Goal: Navigation & Orientation: Find specific page/section

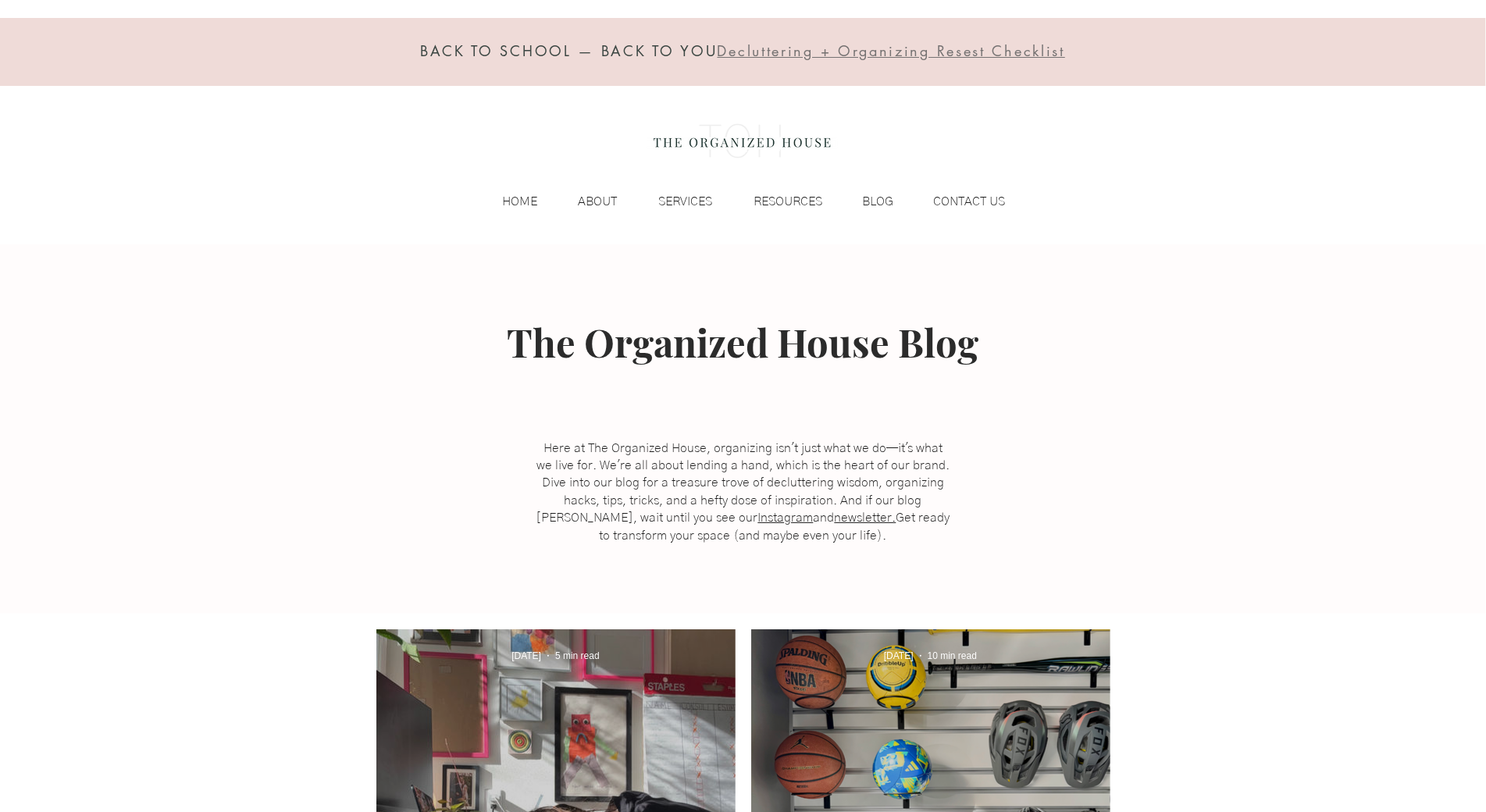
click at [100, 80] on div at bounding box center [743, 52] width 1486 height 68
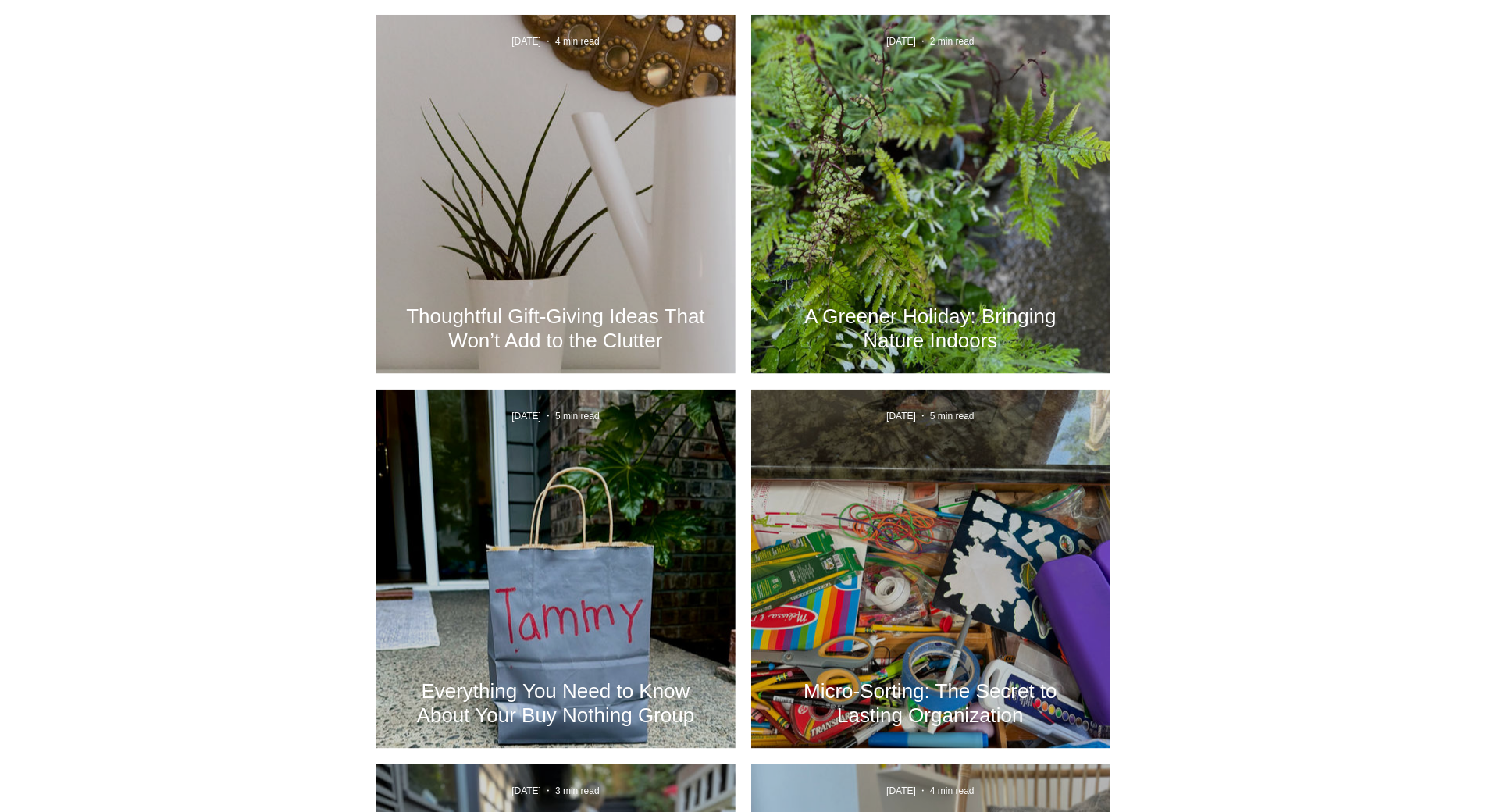
scroll to position [1524, 0]
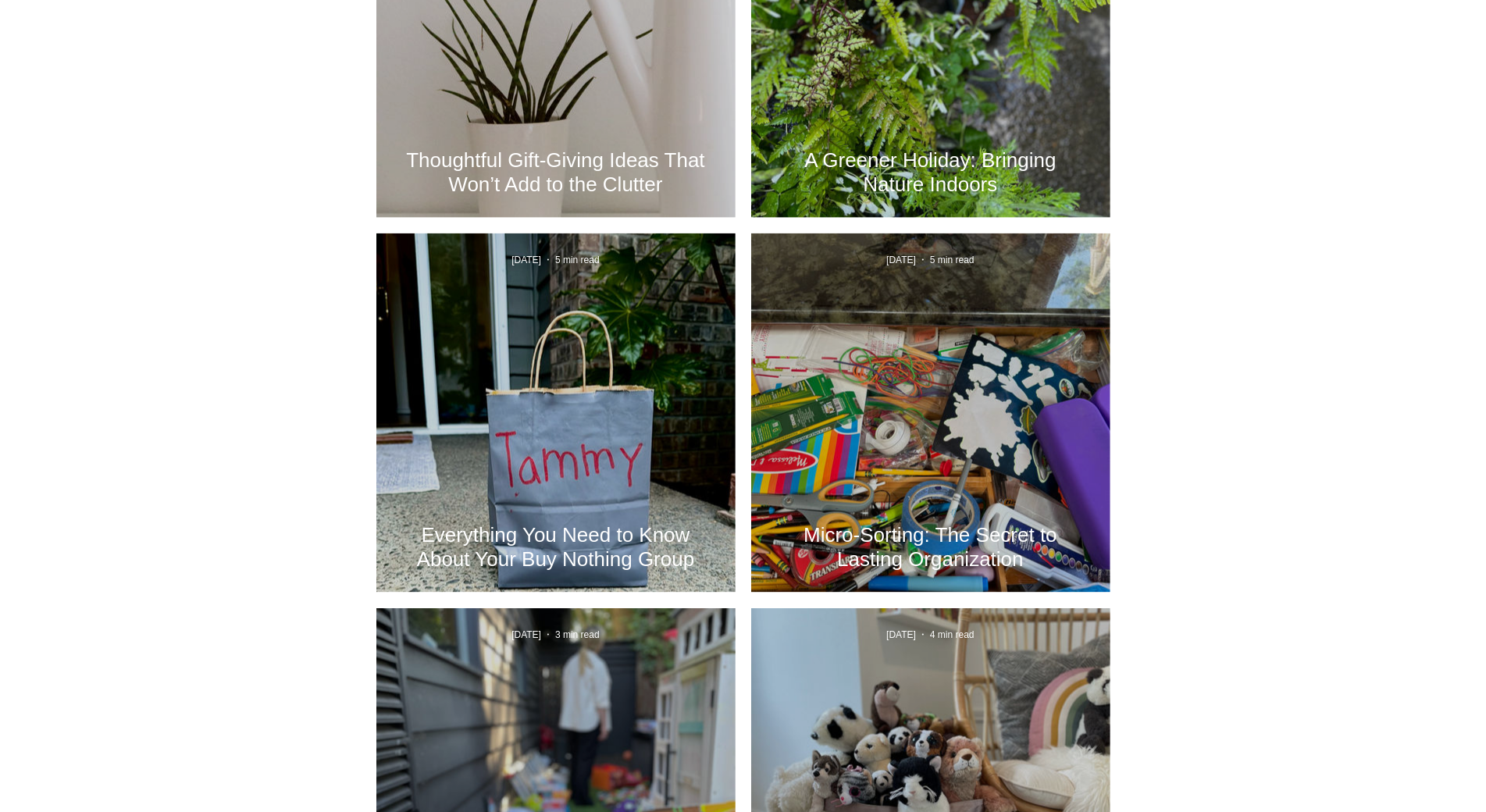
click at [100, 80] on div at bounding box center [743, 71] width 1486 height 1953
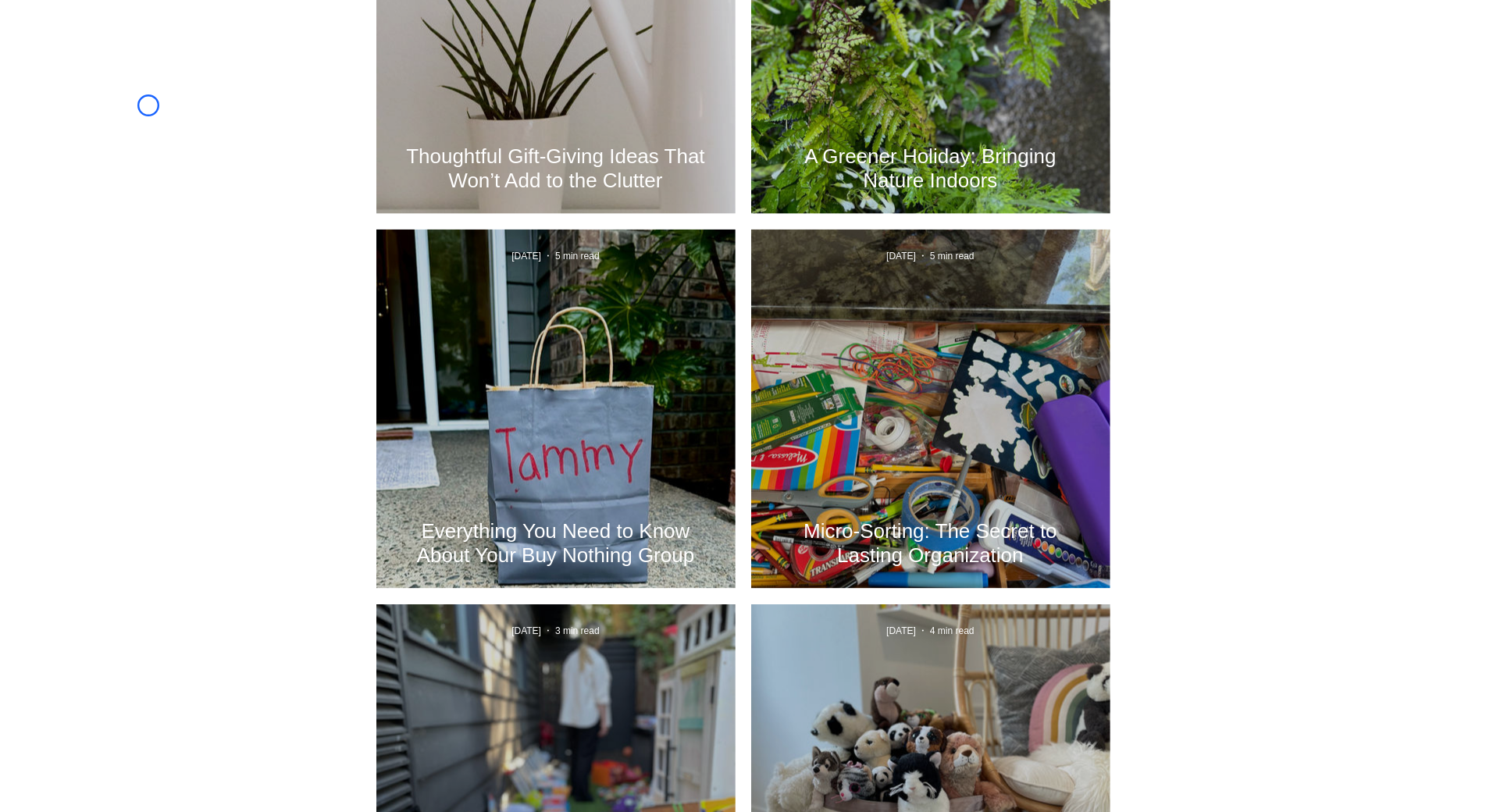
click at [148, 105] on div at bounding box center [743, 67] width 1486 height 1953
click at [82, 132] on div at bounding box center [743, 67] width 1486 height 1953
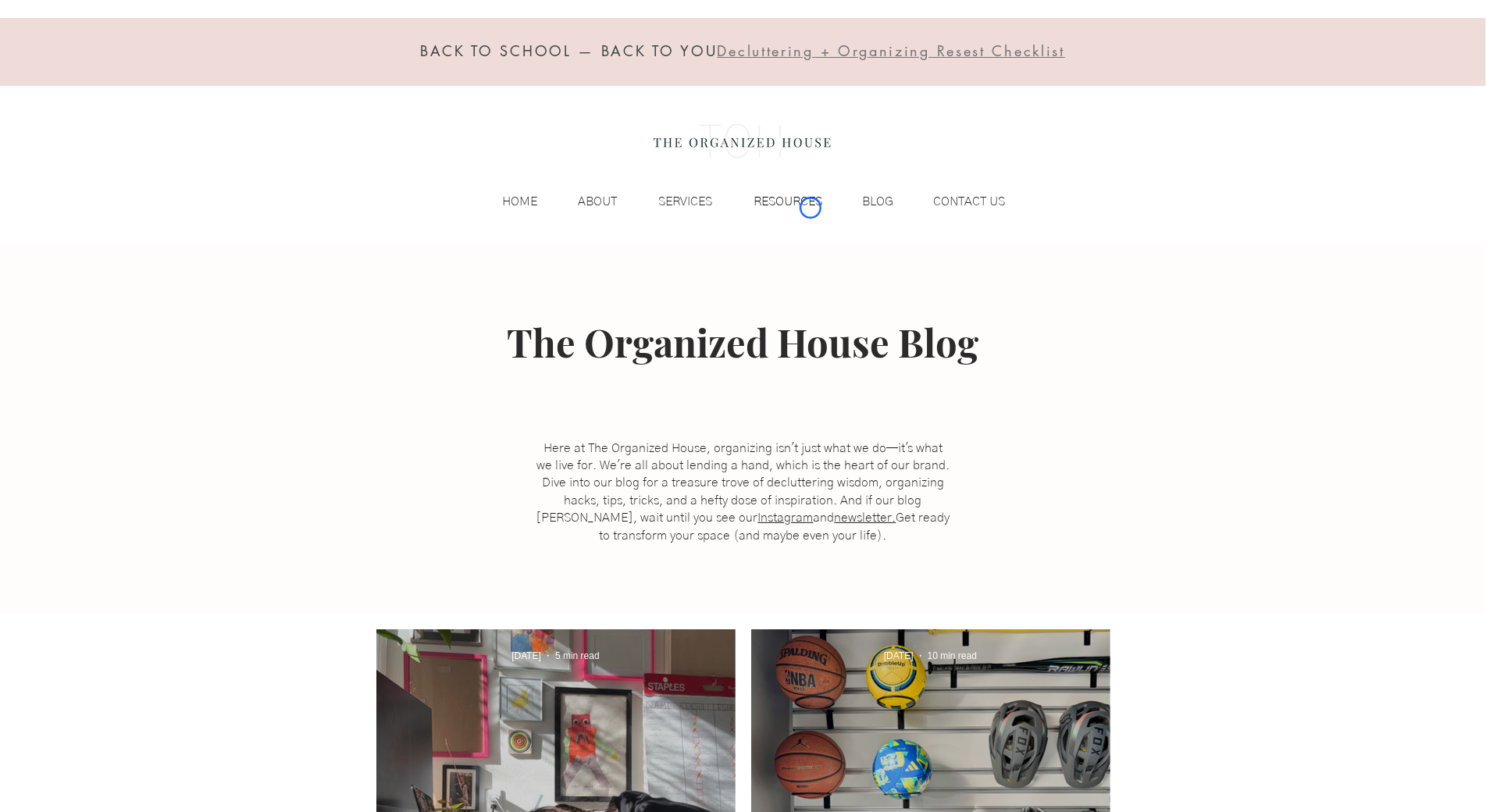
click at [810, 208] on p "RESOURCES" at bounding box center [788, 201] width 85 height 24
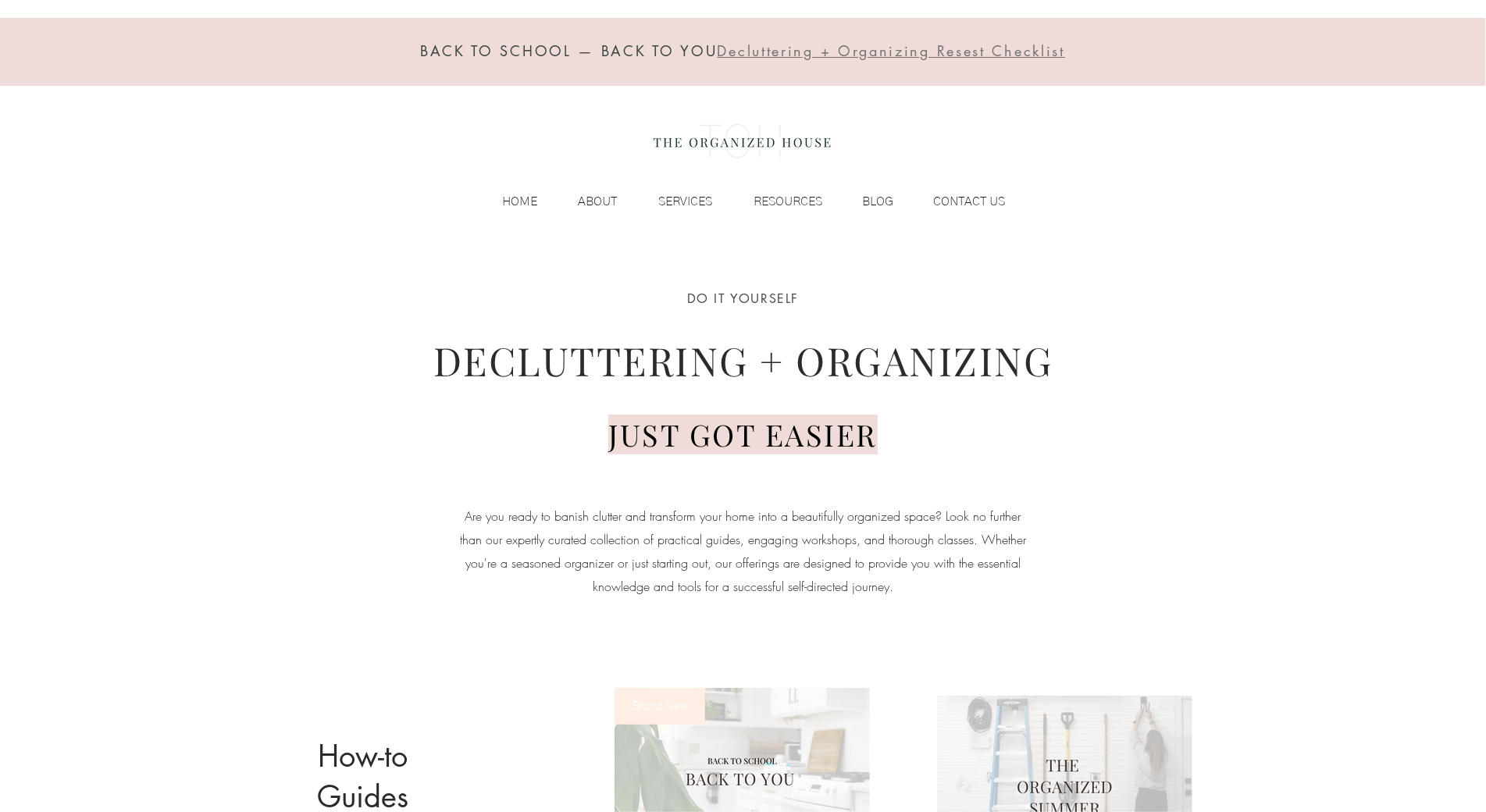
click at [147, 106] on div "BACK TO SCHOOL — BACK TO YOU Decluttering + Organizing Resest Checklist HOME AB…" at bounding box center [743, 122] width 1486 height 245
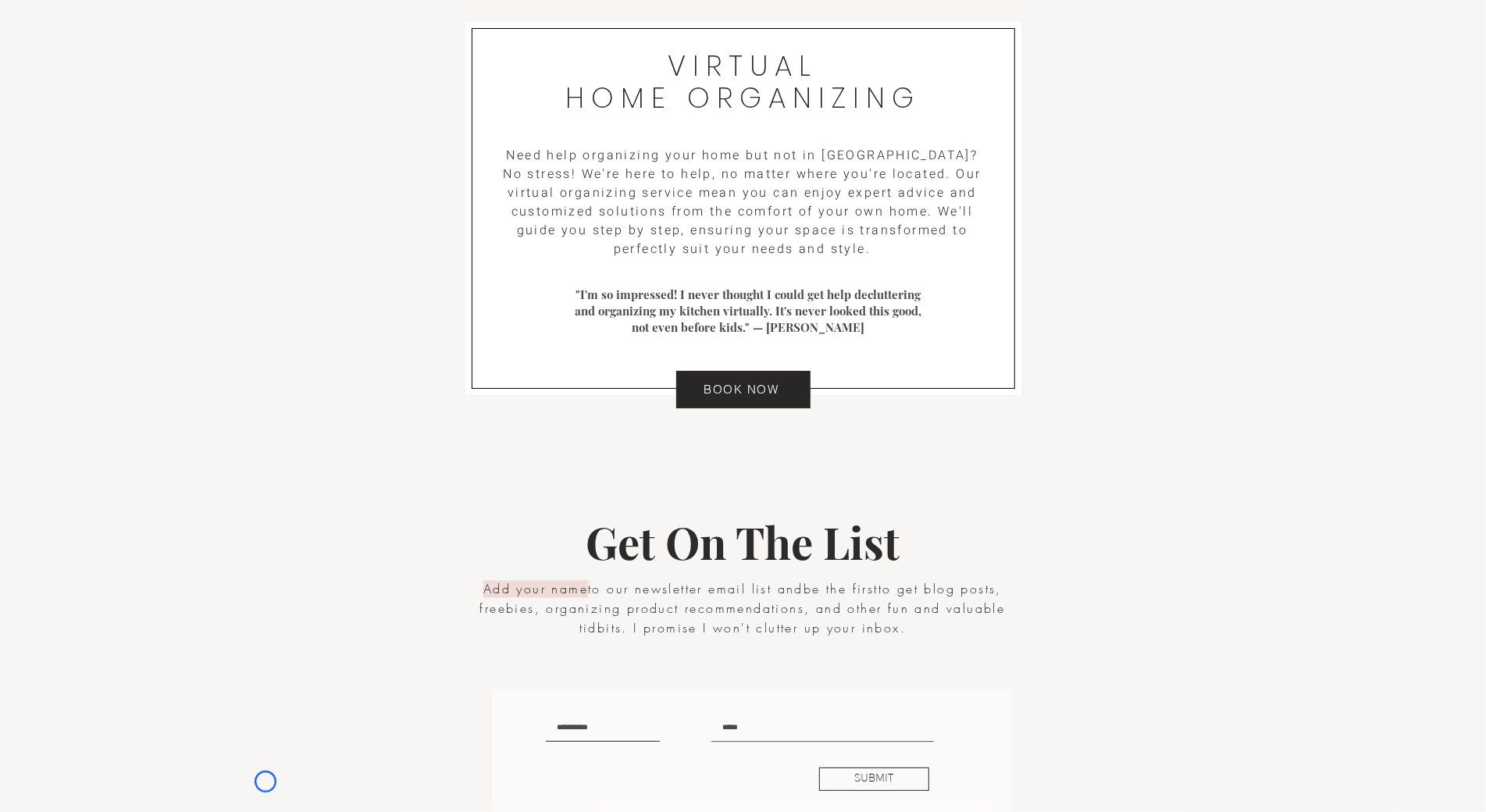
scroll to position [2319, 0]
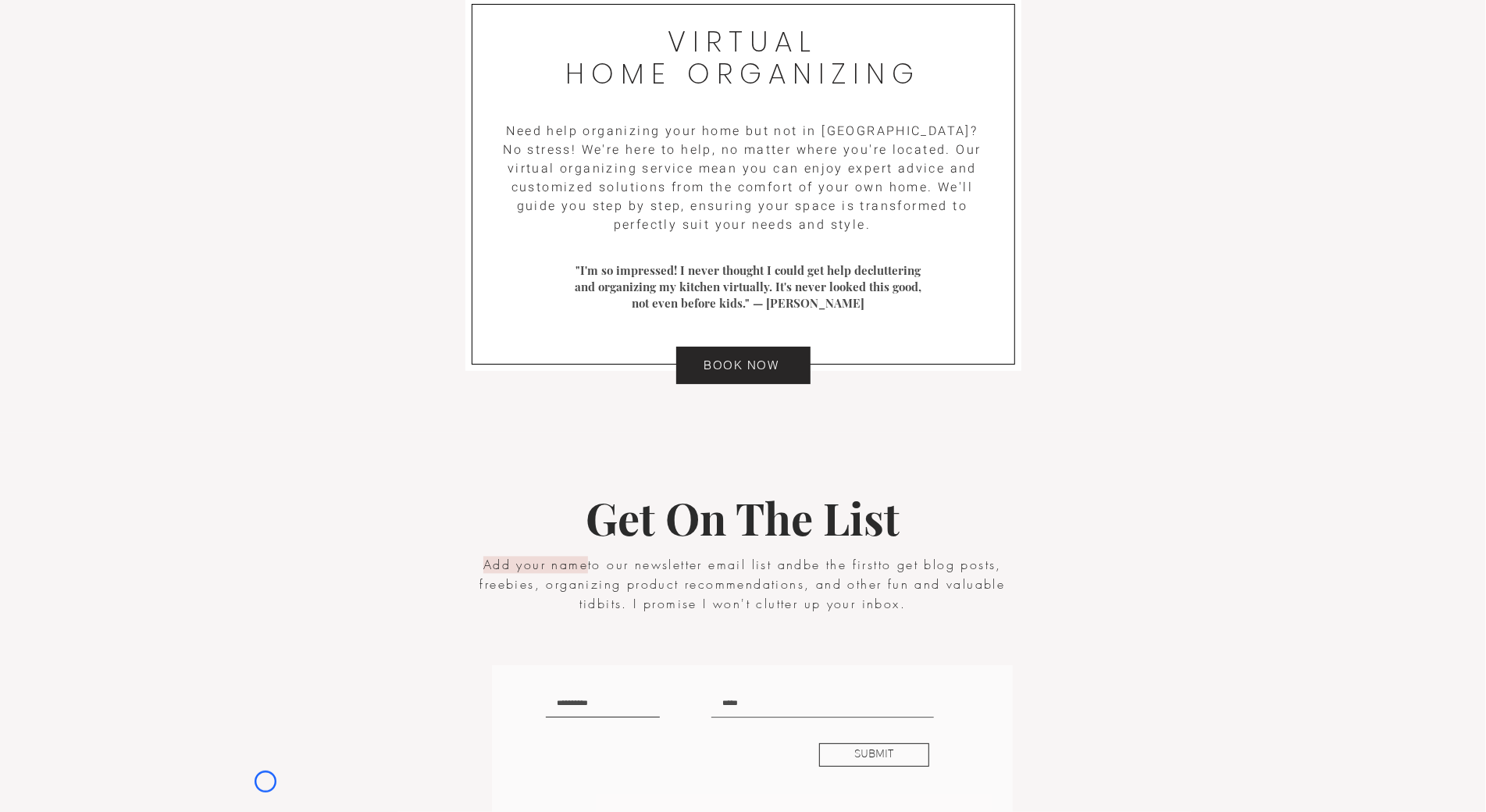
click at [147, 106] on div at bounding box center [743, 184] width 1486 height 498
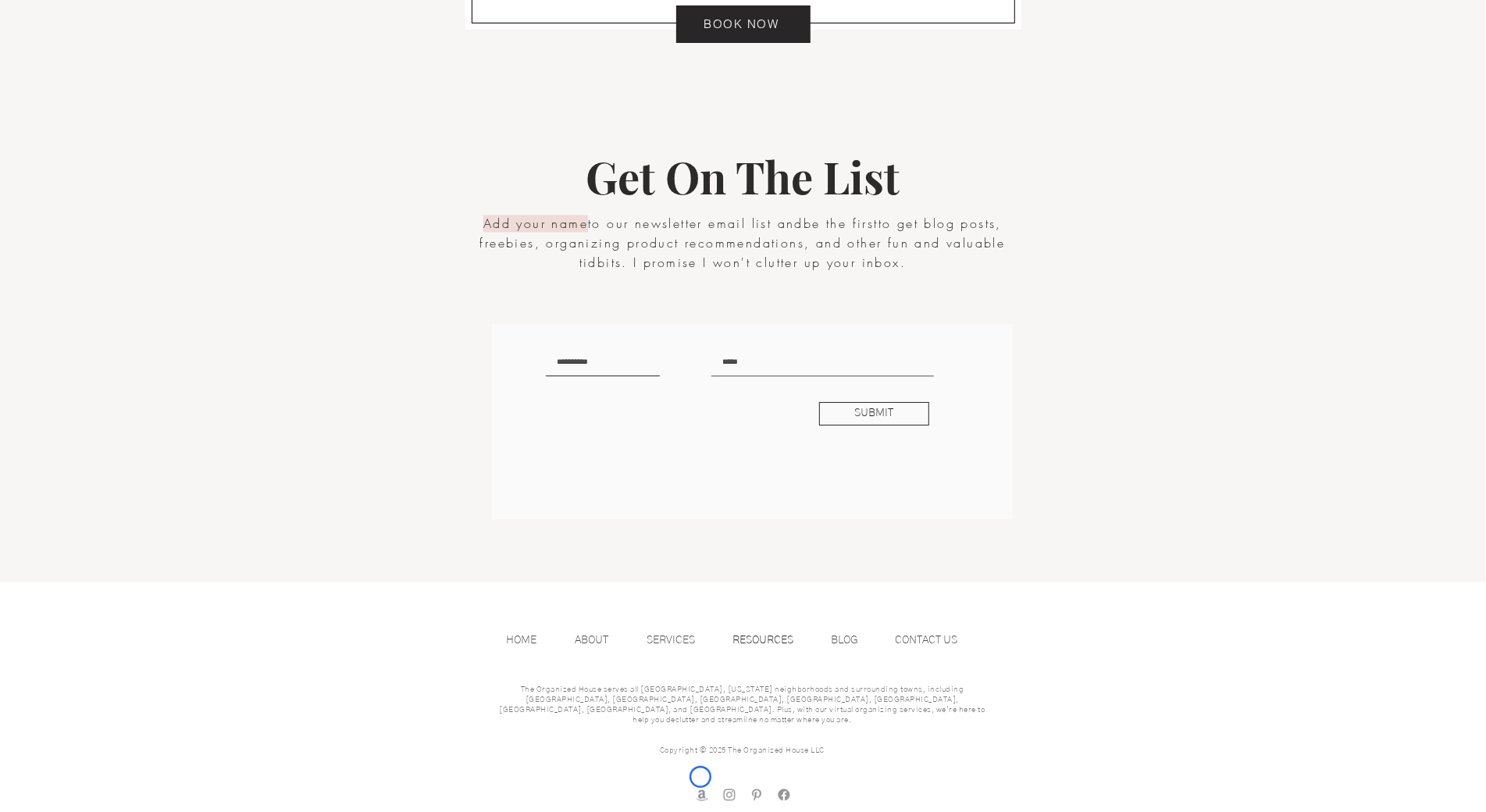
click at [701, 787] on img "amazon store front" at bounding box center [702, 795] width 16 height 16
click at [700, 787] on img "amazon store front" at bounding box center [702, 795] width 16 height 16
